Goal: Learn about a topic

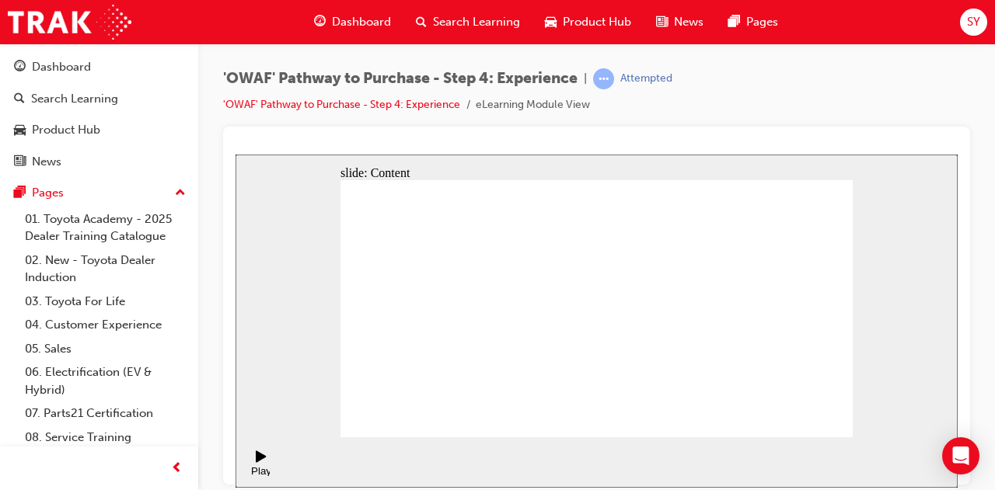
click at [859, 91] on div "'OWAF' Pathway to Purchase - Step 4: Experience | Attempted 'OWAF' Pathway to P…" at bounding box center [596, 97] width 747 height 58
